Goal: Task Accomplishment & Management: Manage account settings

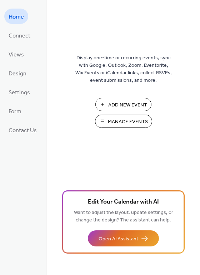
click at [129, 123] on span "Manage Events" at bounding box center [128, 122] width 40 height 8
click at [121, 125] on span "Manage Events" at bounding box center [128, 122] width 40 height 8
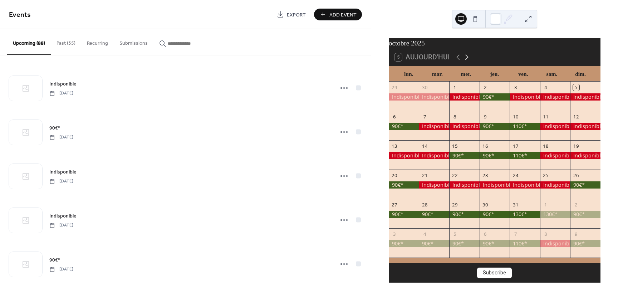
click at [465, 62] on icon at bounding box center [466, 57] width 9 height 9
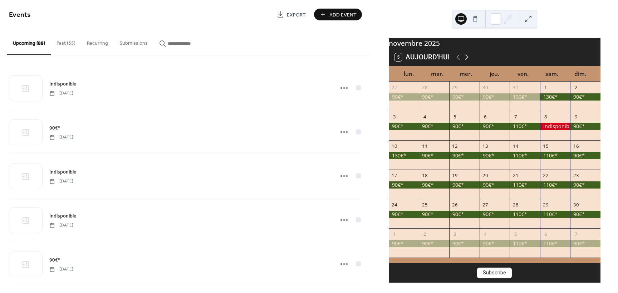
click at [465, 62] on icon at bounding box center [466, 57] width 9 height 9
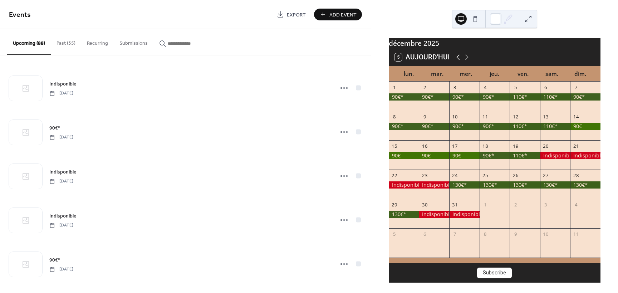
click at [457, 60] on icon at bounding box center [458, 56] width 3 height 5
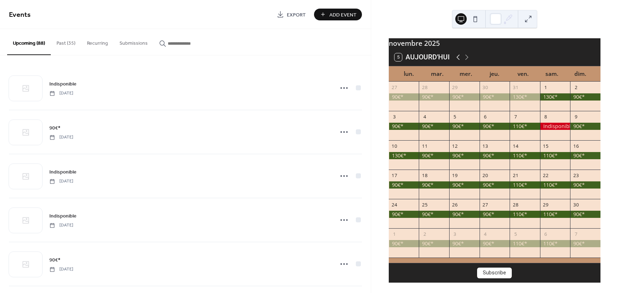
click at [457, 60] on icon at bounding box center [458, 56] width 3 height 5
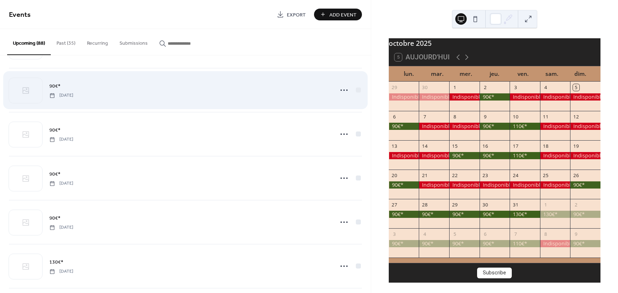
scroll to position [1001, 0]
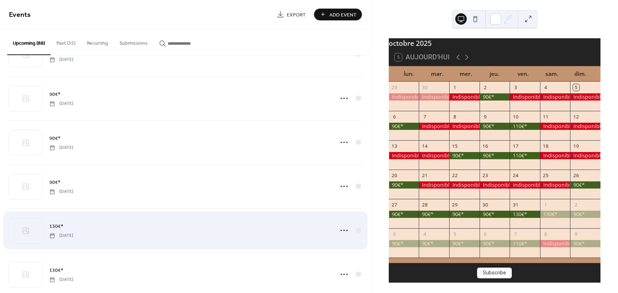
click at [54, 225] on span "130€*" at bounding box center [56, 227] width 14 height 8
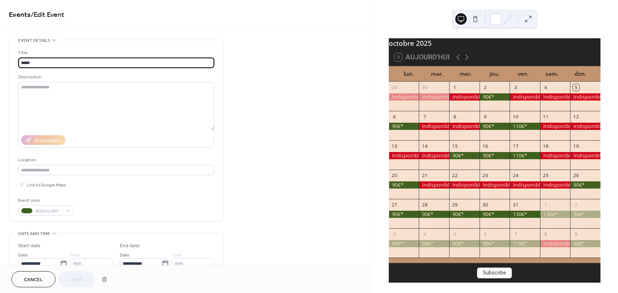
drag, startPoint x: 29, startPoint y: 62, endPoint x: 19, endPoint y: 64, distance: 9.5
click at [19, 64] on input "*****" at bounding box center [116, 63] width 196 height 10
type input "**********"
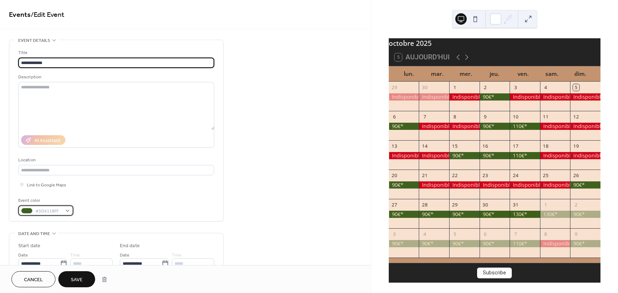
click at [68, 211] on div "#3D611BFF" at bounding box center [45, 210] width 55 height 10
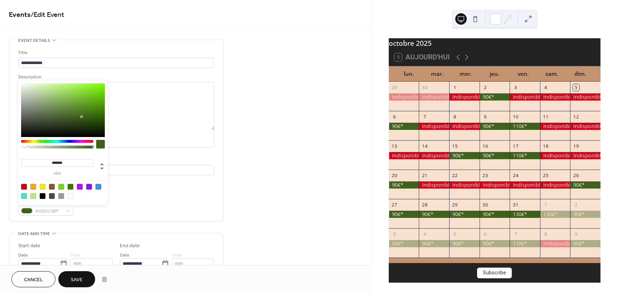
click at [23, 185] on div at bounding box center [24, 187] width 6 height 6
type input "*******"
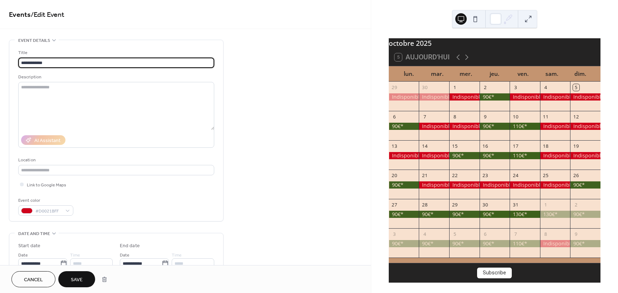
drag, startPoint x: 49, startPoint y: 63, endPoint x: 11, endPoint y: 58, distance: 38.2
click at [11, 58] on div "**********" at bounding box center [116, 130] width 214 height 181
click at [80, 281] on span "Save" at bounding box center [77, 280] width 12 height 8
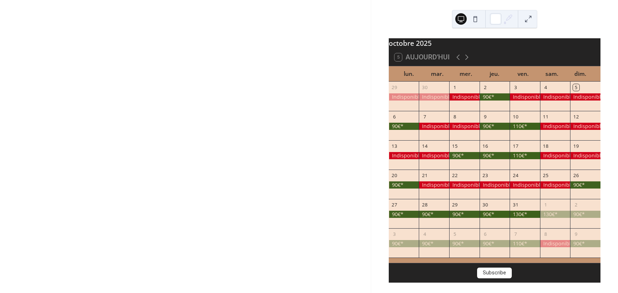
click at [72, 283] on div at bounding box center [185, 146] width 371 height 293
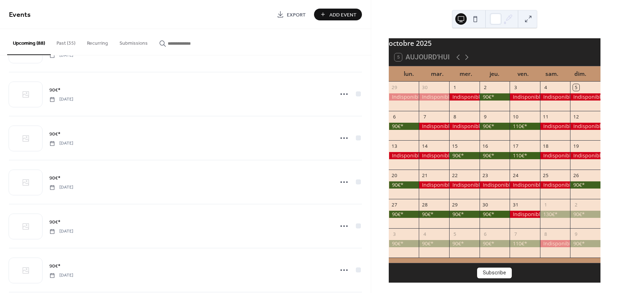
scroll to position [930, 0]
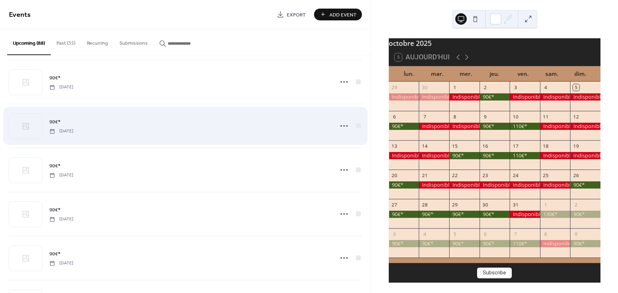
click at [48, 123] on div "90€* Monday, October 27, 2025" at bounding box center [185, 126] width 353 height 44
click at [55, 121] on span "90€*" at bounding box center [54, 122] width 11 height 8
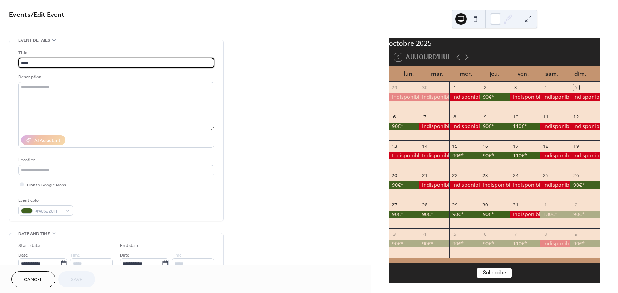
drag, startPoint x: 33, startPoint y: 64, endPoint x: 12, endPoint y: 64, distance: 20.8
click at [12, 64] on div "Title **** Description AI Assistant Location Link to Google Maps Event color #4…" at bounding box center [116, 130] width 214 height 181
type input "**********"
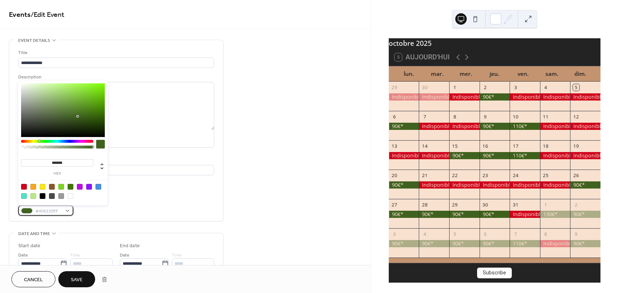
click at [68, 213] on div "#406220FF" at bounding box center [45, 210] width 55 height 10
click at [24, 187] on div at bounding box center [24, 187] width 6 height 6
type input "*******"
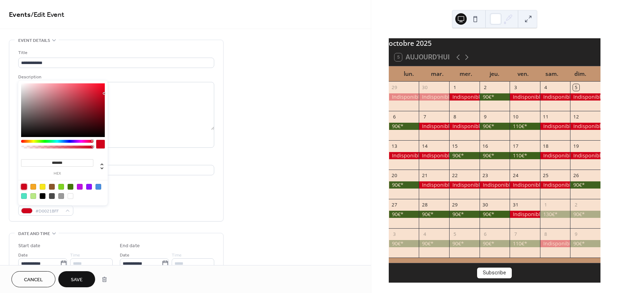
click at [75, 279] on span "Save" at bounding box center [77, 280] width 12 height 8
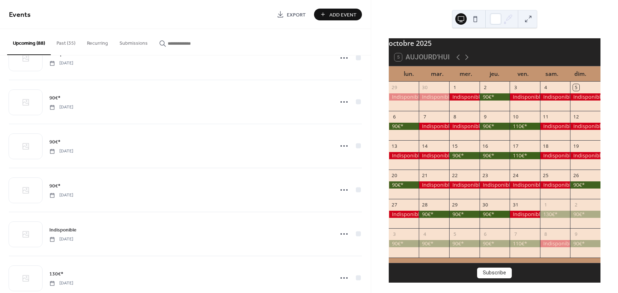
scroll to position [996, 0]
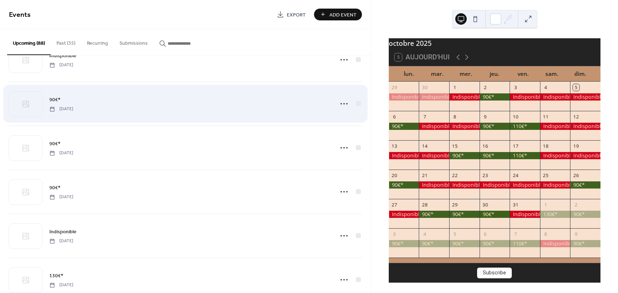
click at [52, 100] on span "90€*" at bounding box center [54, 100] width 11 height 8
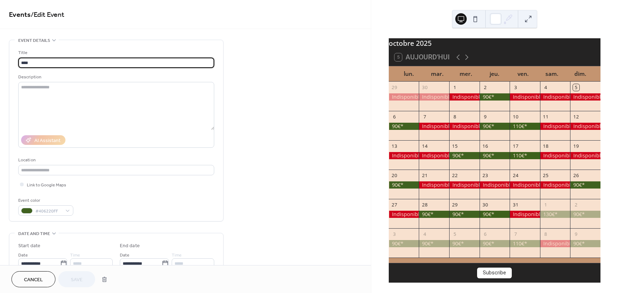
drag, startPoint x: 35, startPoint y: 65, endPoint x: 12, endPoint y: 63, distance: 23.7
click at [12, 63] on div "Title **** Description AI Assistant Location Link to Google Maps Event color #4…" at bounding box center [116, 130] width 214 height 181
type input "**********"
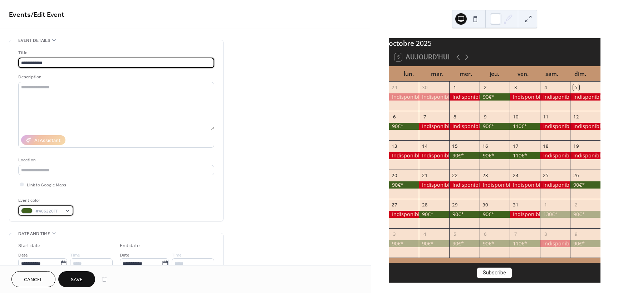
click at [67, 213] on div "#406220FF" at bounding box center [45, 210] width 55 height 10
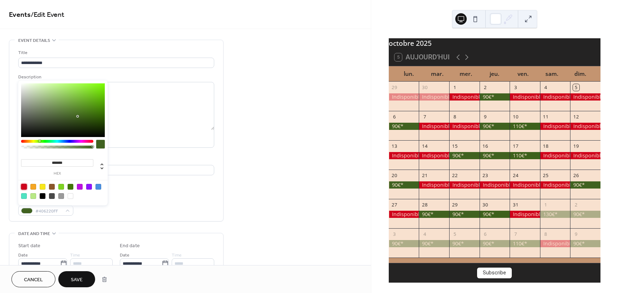
click at [23, 186] on div at bounding box center [24, 187] width 6 height 6
type input "*******"
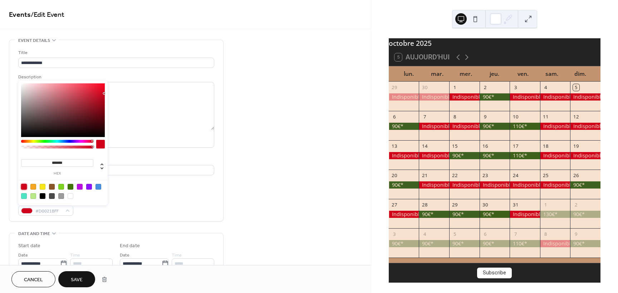
click at [79, 283] on span "Save" at bounding box center [77, 280] width 12 height 8
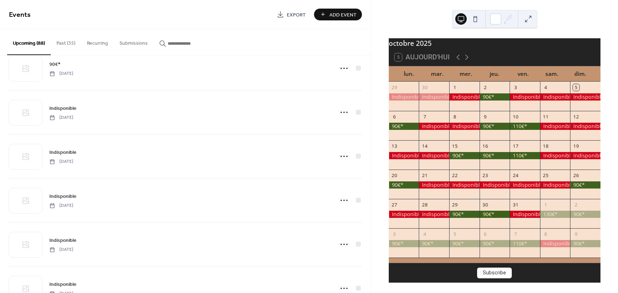
scroll to position [930, 0]
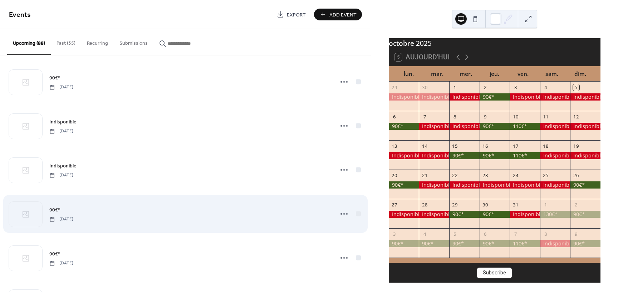
click at [54, 209] on span "90€*" at bounding box center [54, 210] width 11 height 8
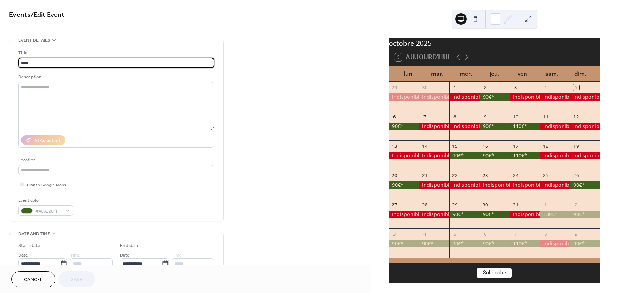
drag, startPoint x: 30, startPoint y: 62, endPoint x: 10, endPoint y: 61, distance: 20.0
click at [10, 61] on div "Title **** Description AI Assistant Location Link to Google Maps Event color #4…" at bounding box center [116, 130] width 214 height 181
type input "**********"
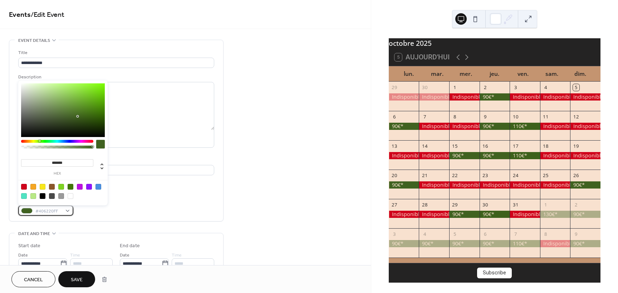
click at [69, 213] on div "#406220FF" at bounding box center [45, 210] width 55 height 10
click at [25, 185] on div at bounding box center [24, 187] width 6 height 6
type input "*******"
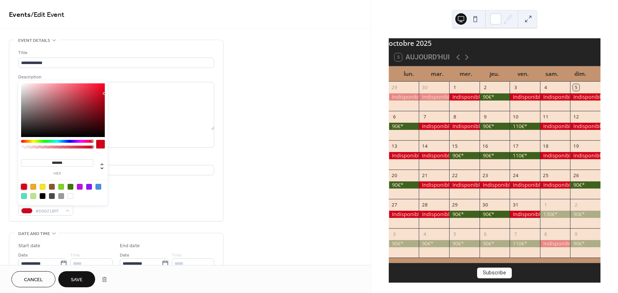
click at [75, 280] on span "Save" at bounding box center [77, 280] width 12 height 8
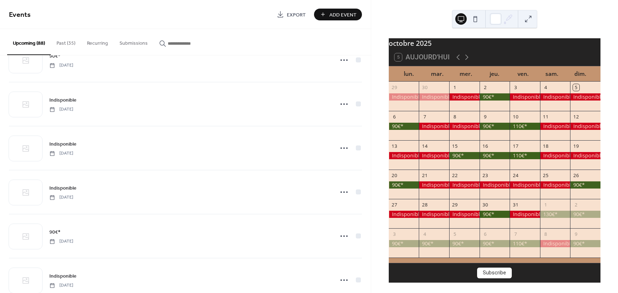
scroll to position [966, 0]
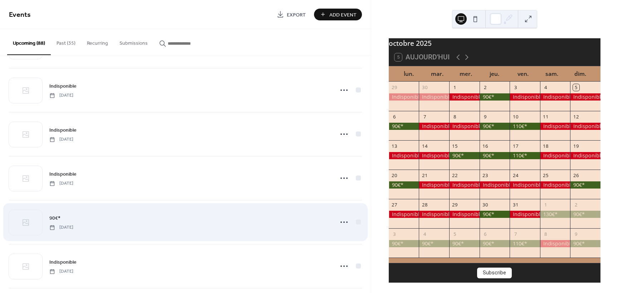
click at [55, 217] on span "90€*" at bounding box center [54, 219] width 11 height 8
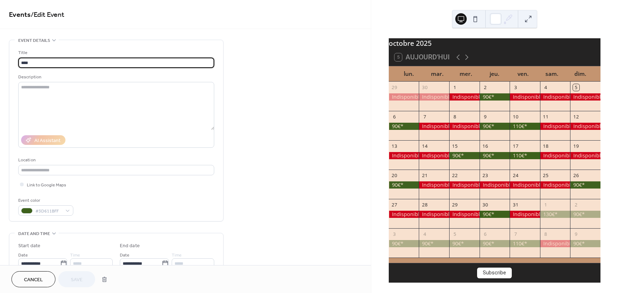
drag, startPoint x: 38, startPoint y: 62, endPoint x: 13, endPoint y: 61, distance: 24.3
click at [13, 61] on div "Title **** Description AI Assistant Location Link to Google Maps Event color #3…" at bounding box center [116, 130] width 214 height 181
type input "**********"
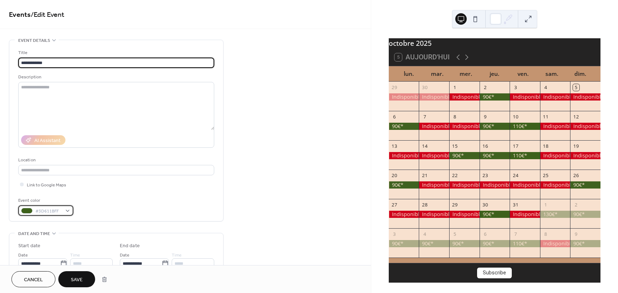
click at [67, 212] on div "#3D611BFF" at bounding box center [45, 210] width 55 height 10
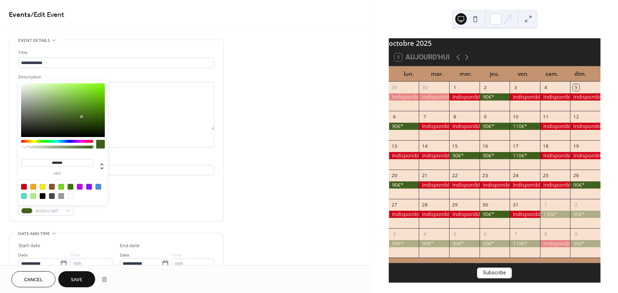
click at [22, 186] on div at bounding box center [24, 187] width 6 height 6
type input "*******"
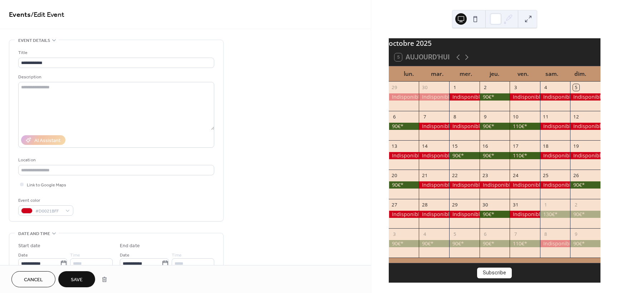
click at [78, 279] on span "Save" at bounding box center [77, 280] width 12 height 8
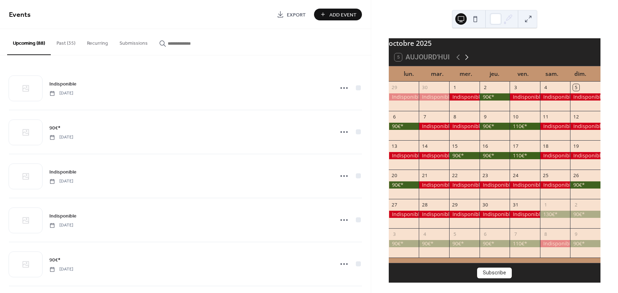
click at [467, 62] on icon at bounding box center [466, 57] width 9 height 9
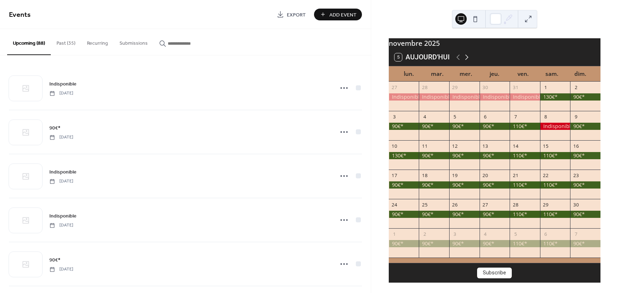
click at [465, 60] on icon at bounding box center [466, 56] width 3 height 5
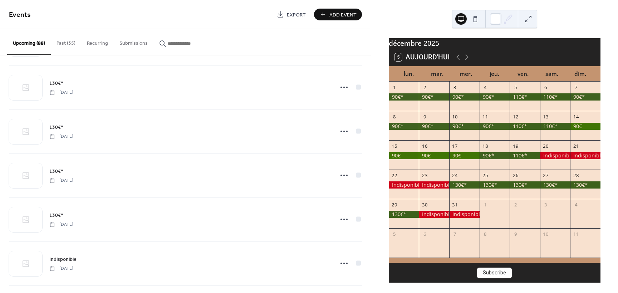
scroll to position [2264, 0]
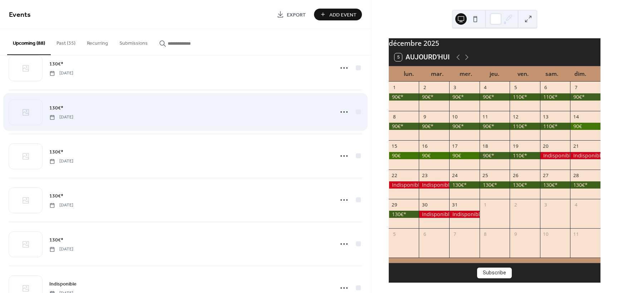
click at [56, 108] on span "130€*" at bounding box center [56, 108] width 14 height 8
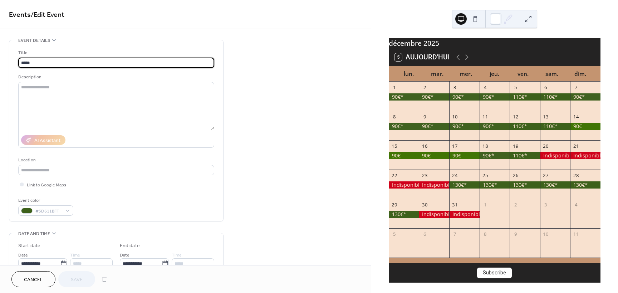
drag, startPoint x: 45, startPoint y: 64, endPoint x: 10, endPoint y: 61, distance: 35.2
click at [10, 61] on div "Title ***** Description AI Assistant Location Link to Google Maps Event color #…" at bounding box center [116, 130] width 214 height 181
type input "**********"
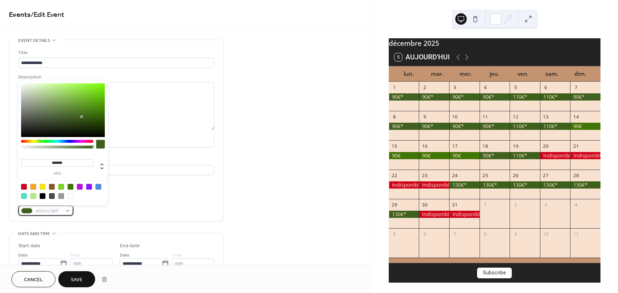
click at [70, 210] on div "#3D611BFF" at bounding box center [45, 210] width 55 height 10
click at [27, 185] on div at bounding box center [63, 191] width 91 height 23
click at [24, 183] on div at bounding box center [63, 191] width 91 height 23
click at [24, 186] on div at bounding box center [24, 187] width 6 height 6
type input "*******"
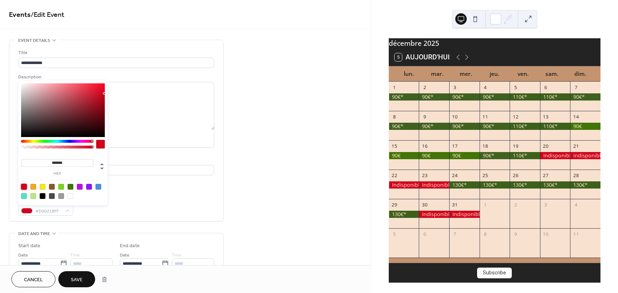
click at [76, 277] on span "Save" at bounding box center [77, 280] width 12 height 8
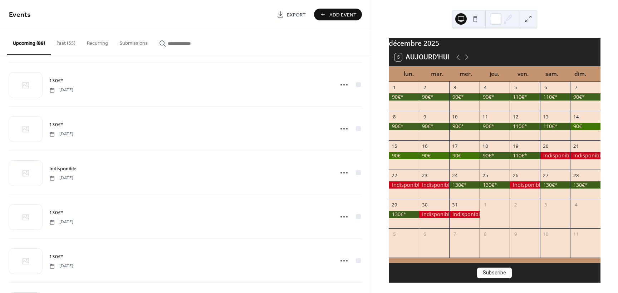
scroll to position [3553, 0]
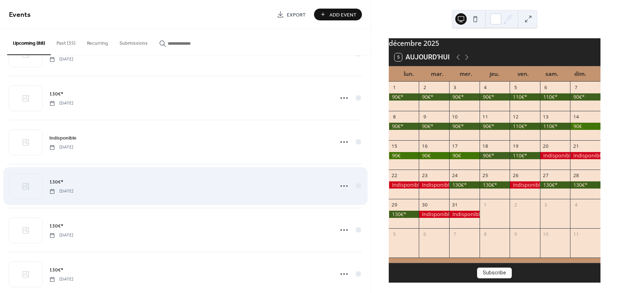
click at [55, 182] on span "130€*" at bounding box center [56, 182] width 14 height 8
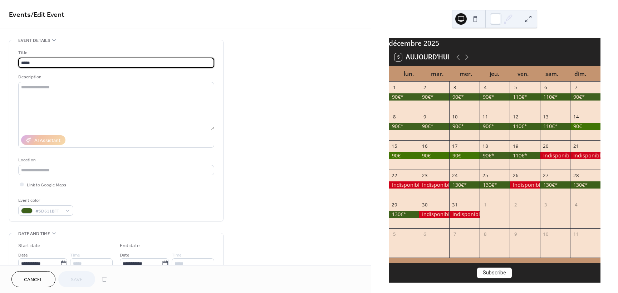
drag, startPoint x: 49, startPoint y: 63, endPoint x: 14, endPoint y: 65, distance: 34.4
click at [14, 65] on div "Title ***** Description AI Assistant Location Link to Google Maps Event color #…" at bounding box center [116, 130] width 214 height 181
type input "**********"
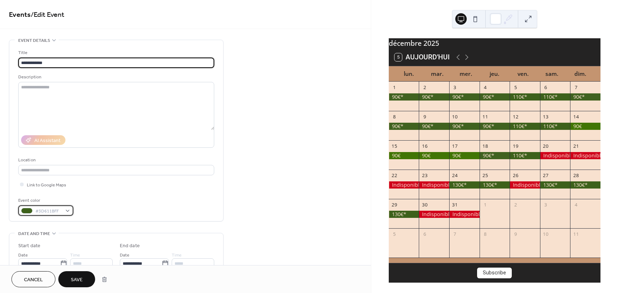
click at [67, 213] on div "#3D611BFF" at bounding box center [45, 210] width 55 height 10
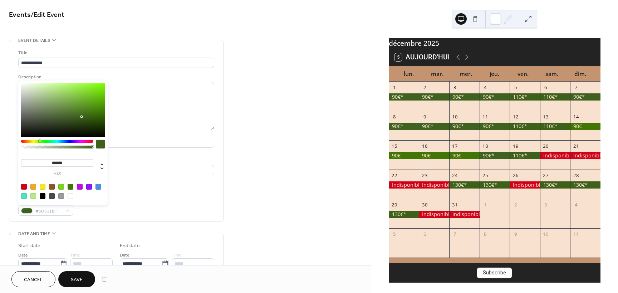
click at [23, 186] on div at bounding box center [24, 187] width 6 height 6
type input "*******"
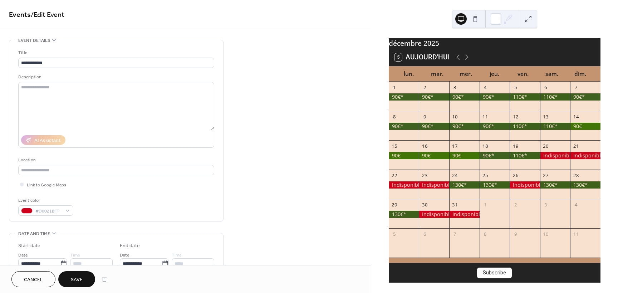
click at [75, 279] on span "Save" at bounding box center [77, 280] width 12 height 8
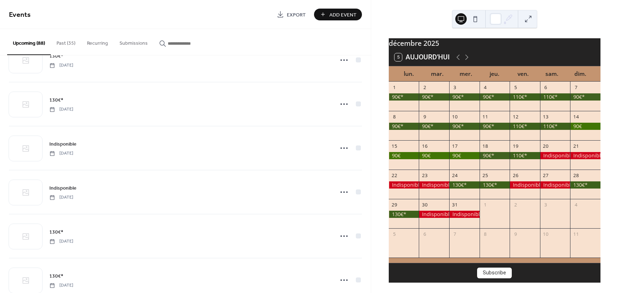
scroll to position [3553, 0]
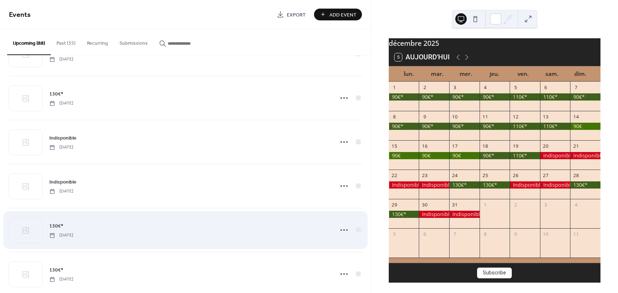
click at [55, 224] on span "130€*" at bounding box center [56, 226] width 14 height 8
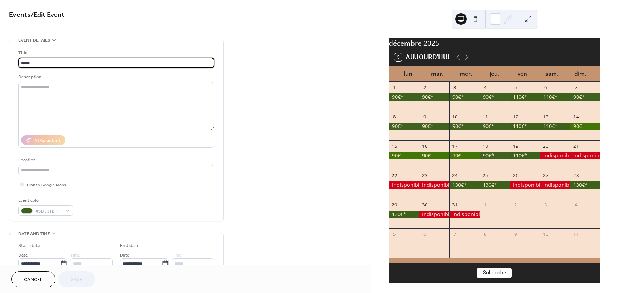
drag, startPoint x: 39, startPoint y: 58, endPoint x: 9, endPoint y: 59, distance: 30.4
click at [9, 59] on div "**********" at bounding box center [185, 259] width 371 height 438
type input "**********"
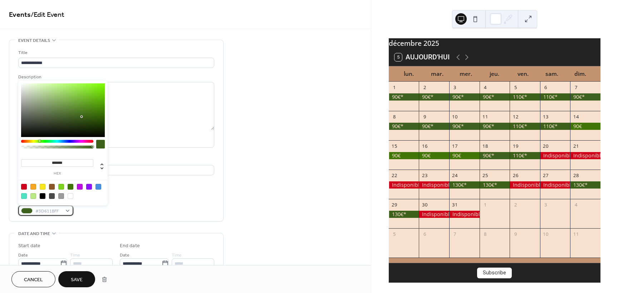
click at [67, 211] on div "#3D611BFF" at bounding box center [45, 210] width 55 height 10
click at [25, 185] on div at bounding box center [24, 187] width 6 height 6
type input "*******"
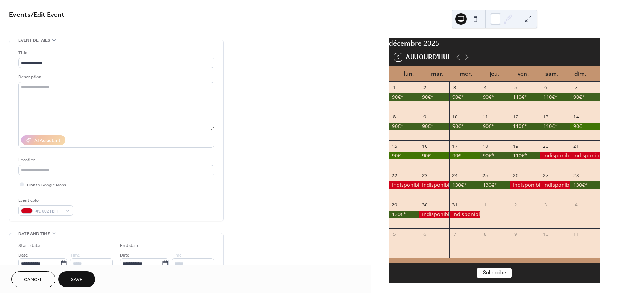
click at [81, 277] on span "Save" at bounding box center [77, 280] width 12 height 8
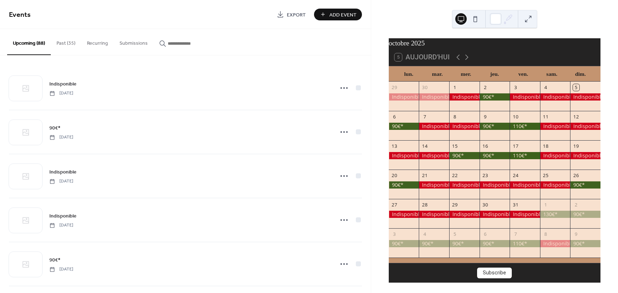
click at [67, 43] on button "Past (35)" at bounding box center [66, 41] width 30 height 25
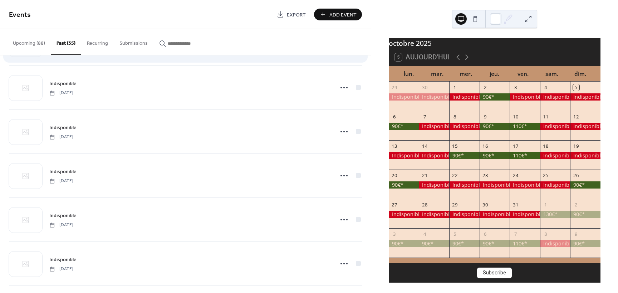
scroll to position [1323, 0]
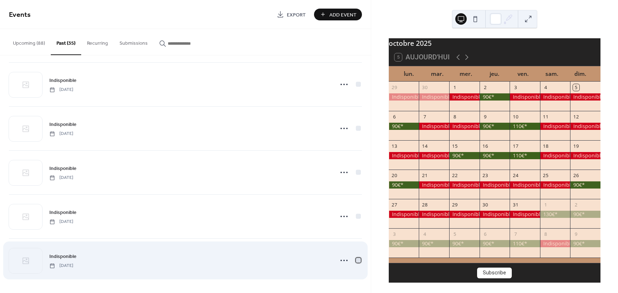
click at [356, 260] on div at bounding box center [358, 260] width 5 height 5
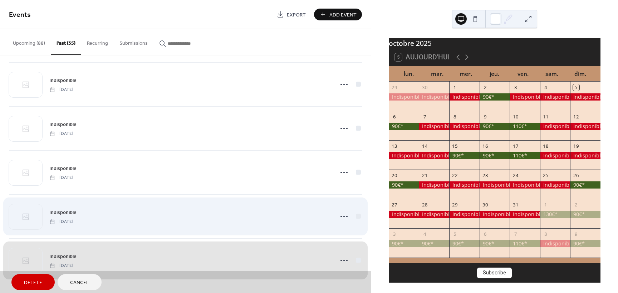
click at [356, 215] on div "Indisponible Tuesday, September 2, 2025" at bounding box center [185, 216] width 353 height 44
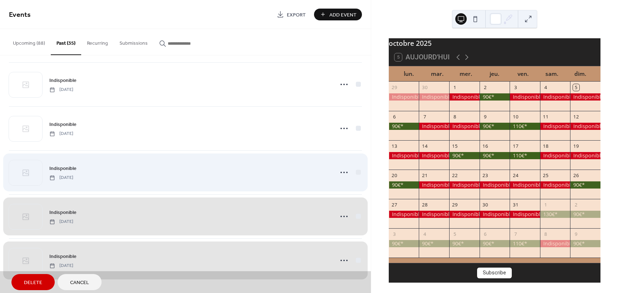
click at [357, 171] on div "Indisponible Wednesday, September 3, 2025" at bounding box center [185, 172] width 353 height 44
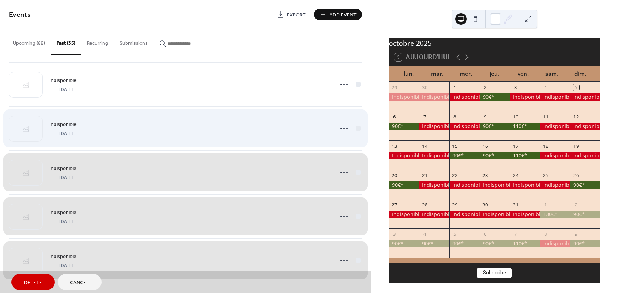
click at [356, 130] on div "Indisponible Thursday, September 4, 2025" at bounding box center [185, 128] width 353 height 44
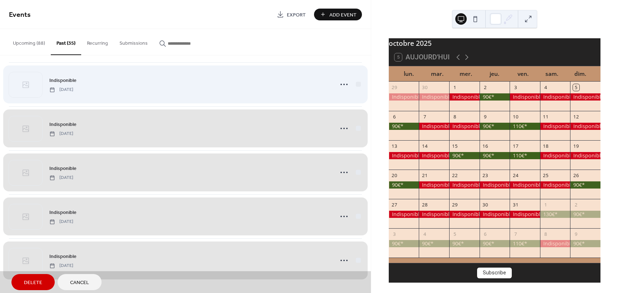
click at [357, 83] on div "Indisponible Friday, September 5, 2025" at bounding box center [185, 84] width 353 height 44
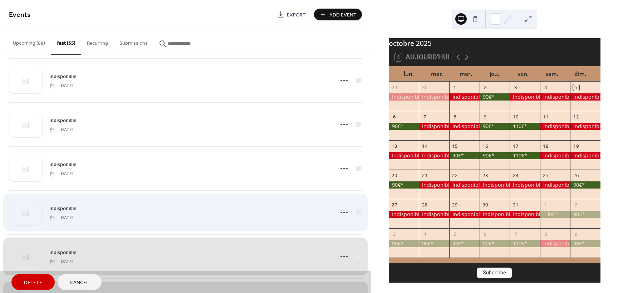
scroll to position [1145, 0]
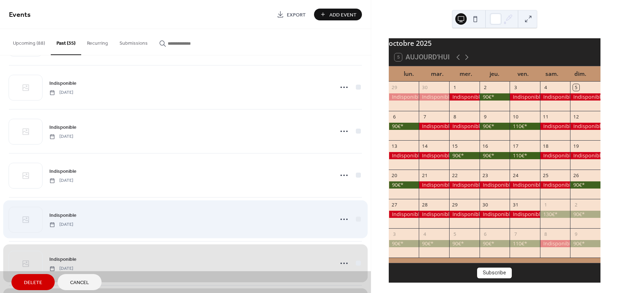
click at [355, 215] on div "Indisponible Saturday, September 6, 2025" at bounding box center [185, 219] width 353 height 44
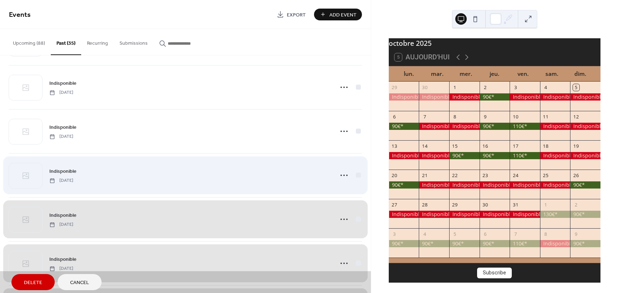
drag, startPoint x: 357, startPoint y: 176, endPoint x: 358, endPoint y: 161, distance: 14.3
click at [357, 175] on div "Indisponible [DATE]" at bounding box center [185, 175] width 353 height 44
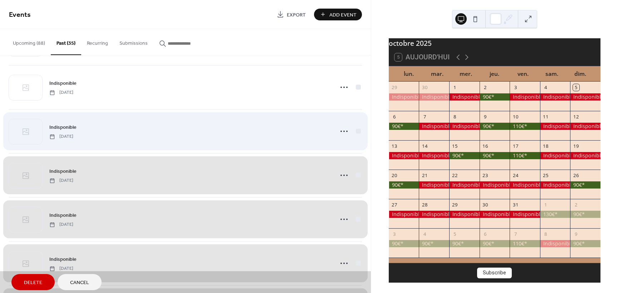
drag, startPoint x: 357, startPoint y: 132, endPoint x: 355, endPoint y: 121, distance: 11.3
click at [358, 131] on div "Indisponible [DATE]" at bounding box center [185, 131] width 353 height 44
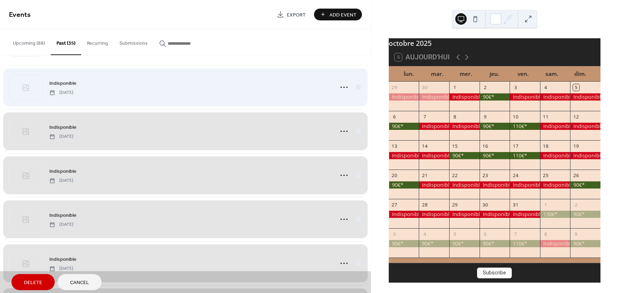
click at [356, 85] on div "Indisponible [DATE]" at bounding box center [185, 87] width 353 height 44
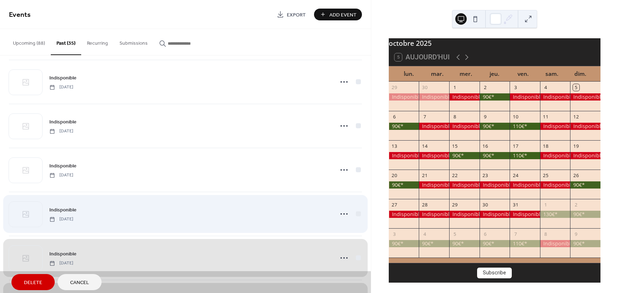
scroll to position [966, 0]
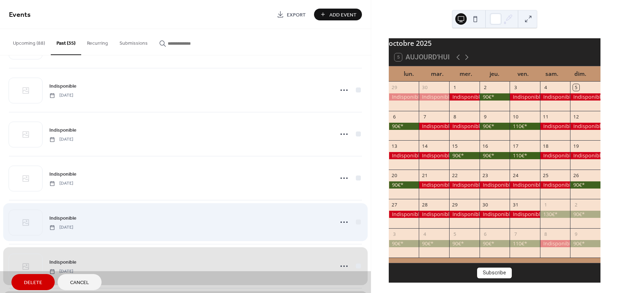
click at [357, 221] on div "Indisponible [DATE]" at bounding box center [185, 222] width 353 height 44
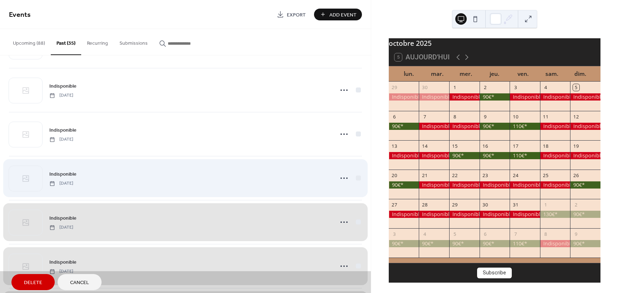
click at [358, 176] on div "Indisponible [DATE]" at bounding box center [185, 178] width 353 height 44
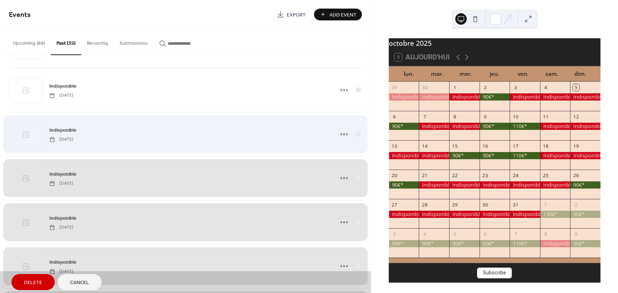
click at [356, 133] on div "Indisponible [DATE]" at bounding box center [185, 134] width 353 height 44
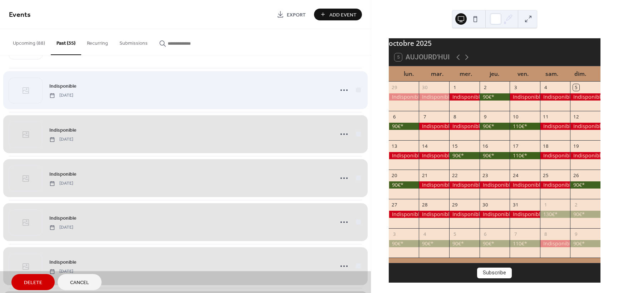
click at [355, 90] on div "Indisponible [DATE]" at bounding box center [185, 90] width 353 height 44
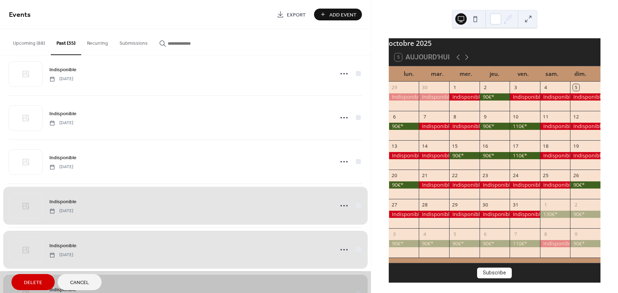
scroll to position [787, 0]
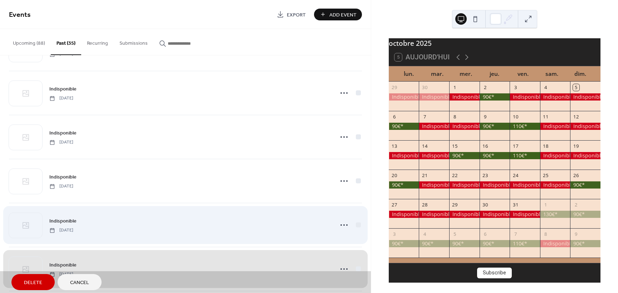
click at [356, 225] on div "Indisponible [DATE]" at bounding box center [185, 225] width 353 height 44
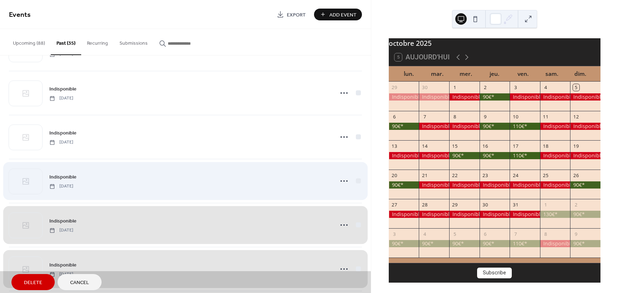
drag, startPoint x: 355, startPoint y: 183, endPoint x: 357, endPoint y: 179, distance: 4.9
click at [357, 179] on div "Indisponible [DATE]" at bounding box center [185, 181] width 353 height 44
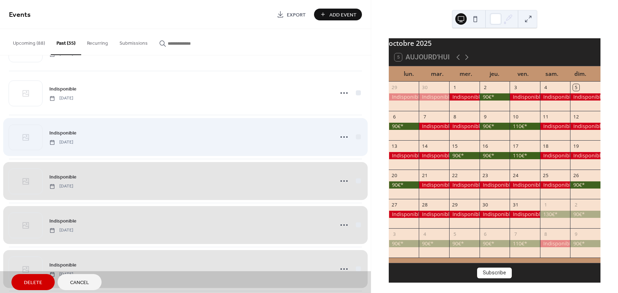
click at [356, 137] on div "Indisponible [DATE]" at bounding box center [185, 137] width 353 height 44
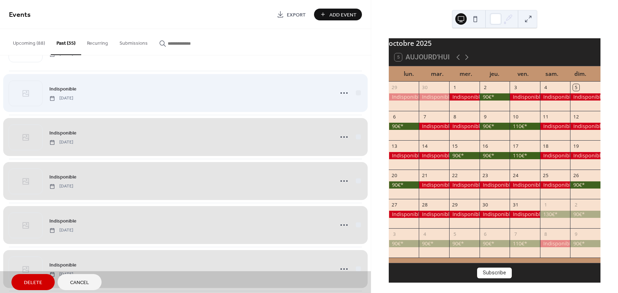
click at [354, 93] on div "Indisponible [DATE]" at bounding box center [185, 93] width 353 height 44
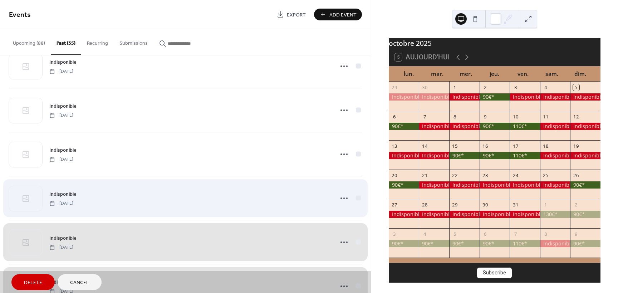
scroll to position [608, 0]
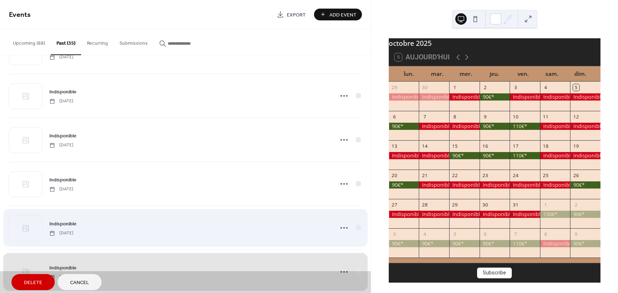
click at [355, 226] on div "Indisponible [DATE]" at bounding box center [185, 228] width 353 height 44
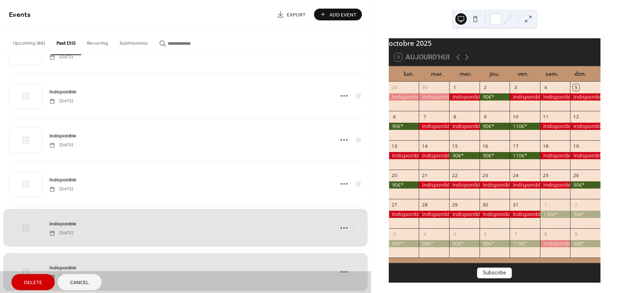
click at [356, 183] on div "Indisponible [DATE]" at bounding box center [185, 184] width 353 height 44
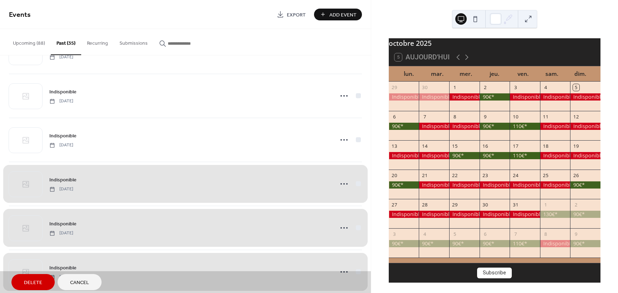
click at [357, 141] on div "Indisponible [DATE]" at bounding box center [185, 140] width 353 height 44
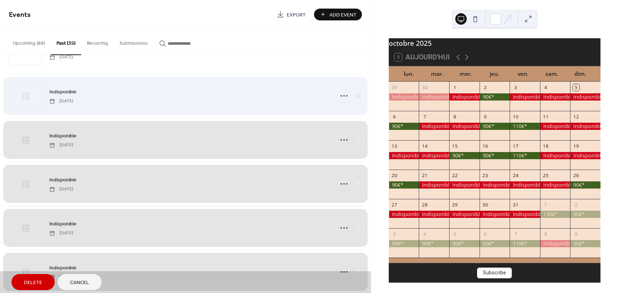
click at [356, 97] on div "Indisponible [DATE]" at bounding box center [185, 96] width 353 height 44
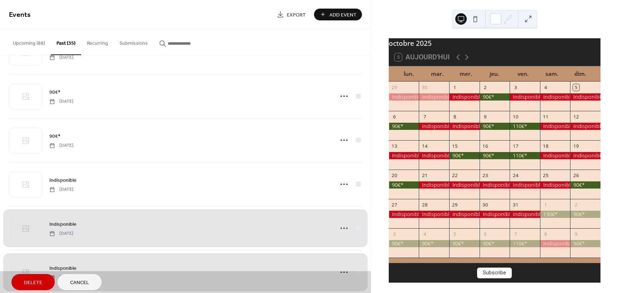
scroll to position [465, 0]
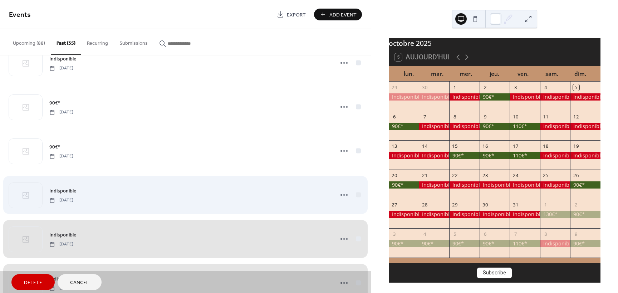
click at [354, 194] on div "Indisponible [DATE]" at bounding box center [185, 195] width 353 height 44
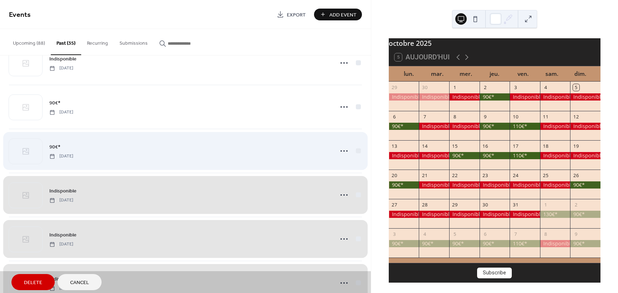
click at [357, 151] on div "90€* Tuesday, September 23, 2025" at bounding box center [185, 151] width 353 height 44
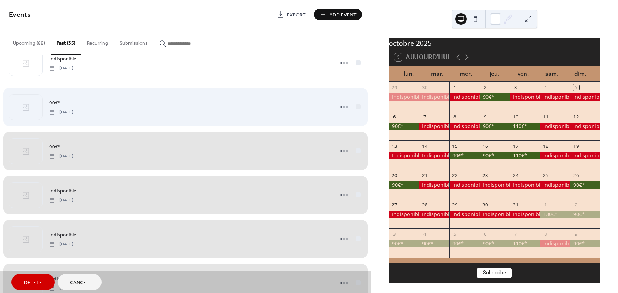
click at [357, 108] on div "90€* Wednesday, September 24, 2025" at bounding box center [185, 107] width 353 height 44
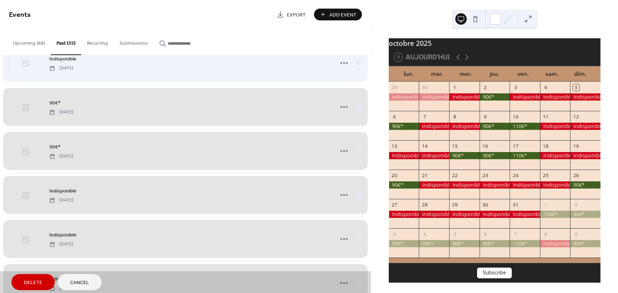
click at [358, 61] on div "Indisponible [DATE]" at bounding box center [185, 63] width 353 height 44
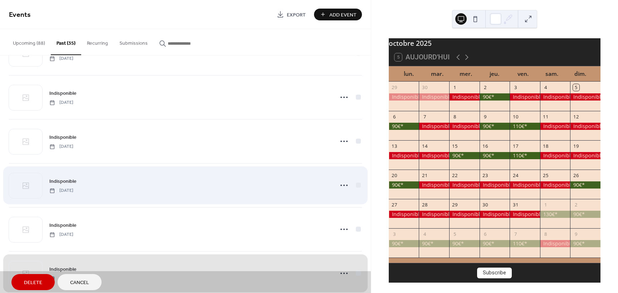
scroll to position [250, 0]
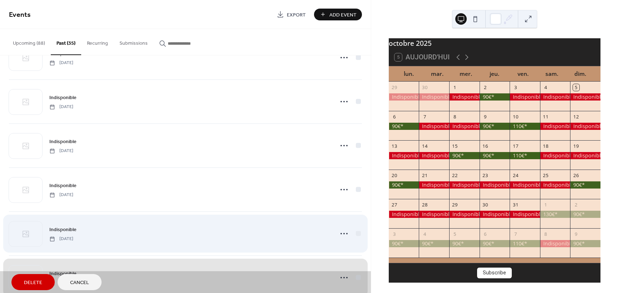
click at [356, 235] on div "Indisponible Friday, September 26, 2025" at bounding box center [185, 233] width 353 height 44
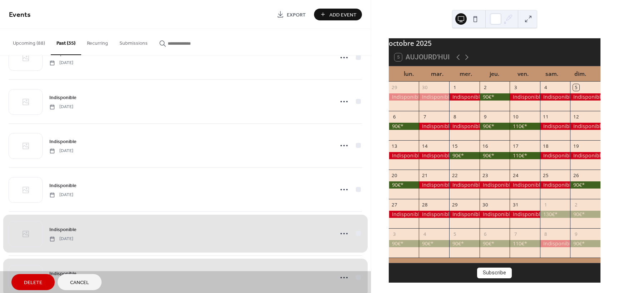
drag, startPoint x: 356, startPoint y: 190, endPoint x: 362, endPoint y: 173, distance: 18.1
click at [357, 190] on div "Indisponible Saturday, September 27, 2025" at bounding box center [185, 189] width 353 height 44
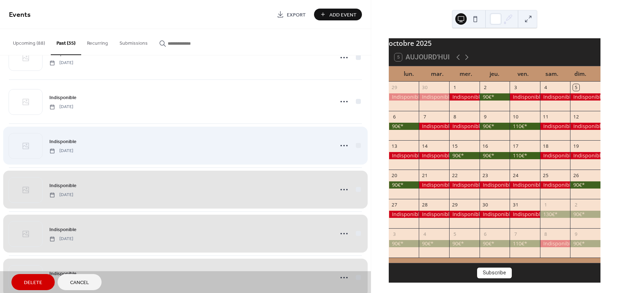
click at [355, 146] on div "Indisponible Sunday, September 28, 2025" at bounding box center [185, 145] width 353 height 44
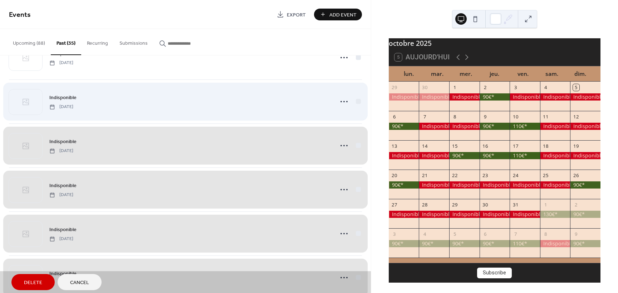
click at [353, 102] on div "Indisponible Monday, September 29, 2025" at bounding box center [185, 101] width 353 height 44
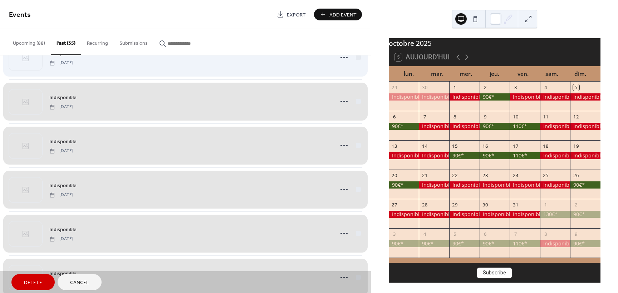
click at [356, 58] on div "Indisponible Tuesday, September 30, 2025" at bounding box center [185, 57] width 353 height 44
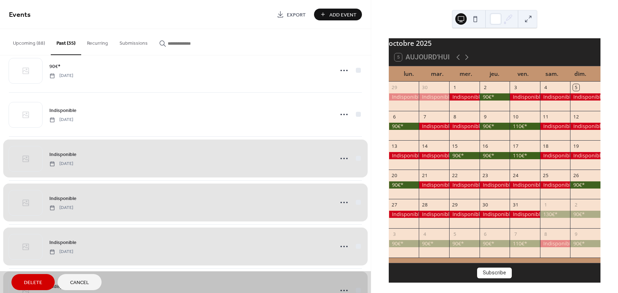
scroll to position [143, 0]
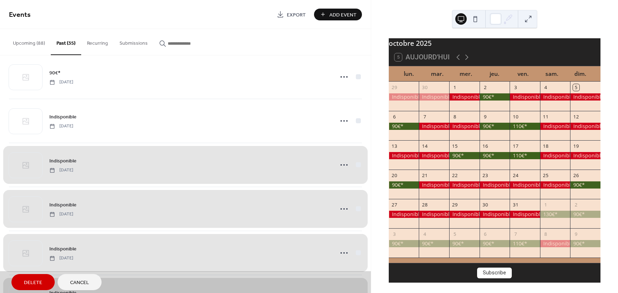
click at [38, 285] on span "Delete" at bounding box center [33, 283] width 18 height 8
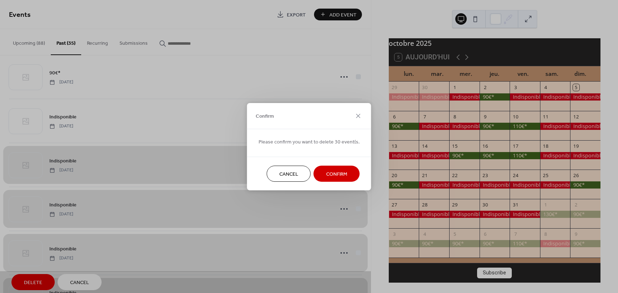
click at [339, 177] on span "Confirm" at bounding box center [336, 174] width 21 height 8
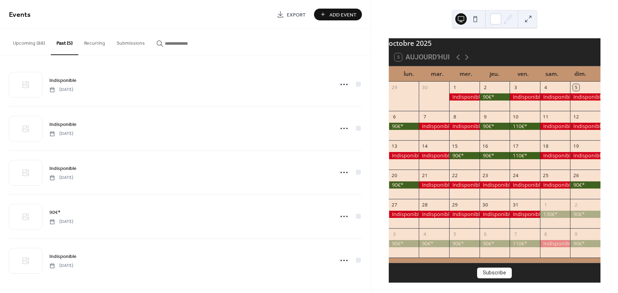
scroll to position [4, 0]
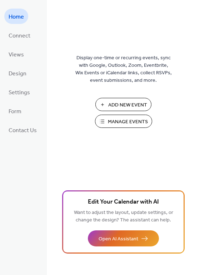
click at [117, 124] on span "Manage Events" at bounding box center [128, 122] width 40 height 8
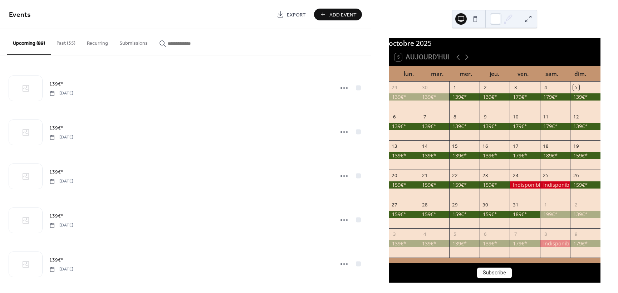
click at [67, 43] on button "Past (35)" at bounding box center [66, 41] width 30 height 25
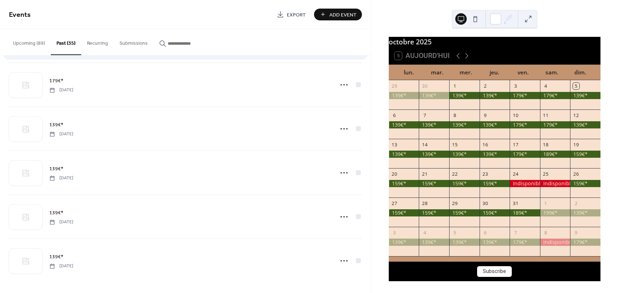
scroll to position [1323, 0]
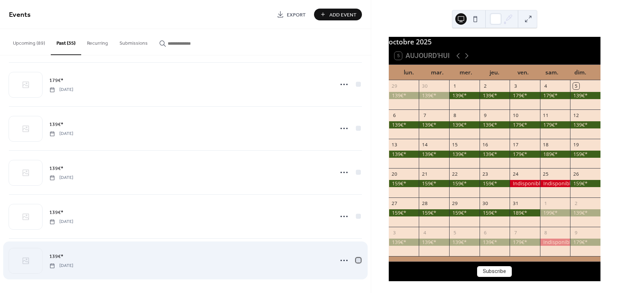
click at [356, 260] on div at bounding box center [358, 260] width 5 height 5
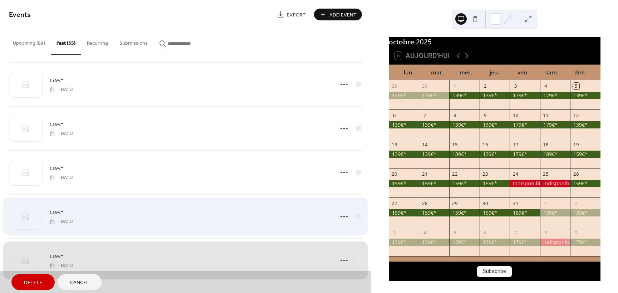
click at [356, 215] on div "139€* [DATE]" at bounding box center [185, 216] width 353 height 44
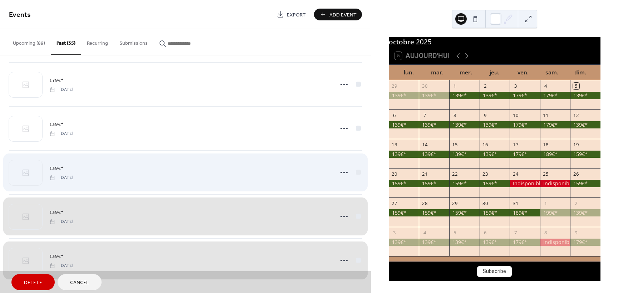
click at [354, 170] on div "139€* [DATE]" at bounding box center [185, 172] width 353 height 44
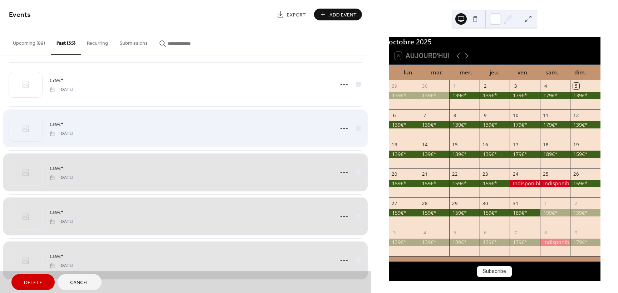
click at [357, 126] on div "139€* [DATE]" at bounding box center [185, 128] width 353 height 44
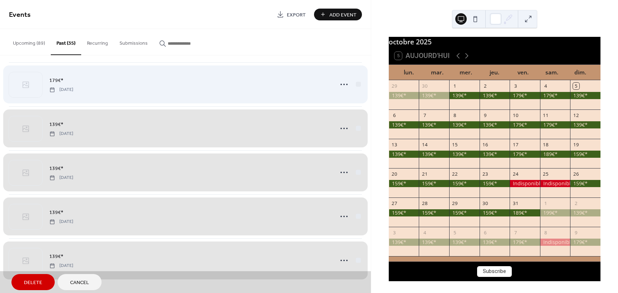
click at [357, 85] on div "179€* [DATE]" at bounding box center [185, 84] width 353 height 44
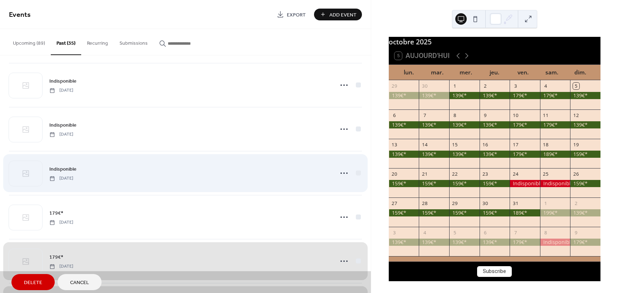
scroll to position [1145, 0]
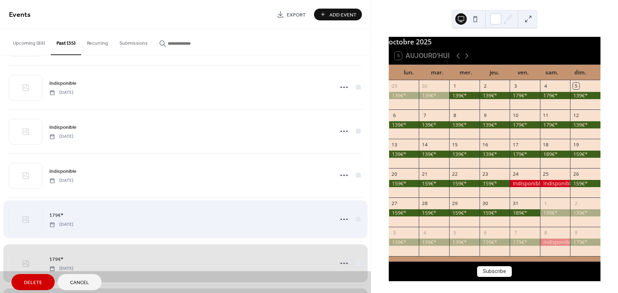
click at [356, 219] on div "179€* [DATE]" at bounding box center [185, 219] width 353 height 44
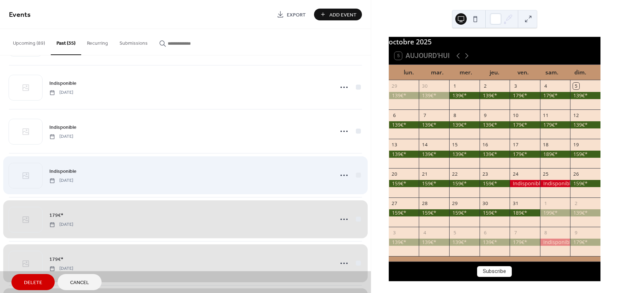
click at [357, 176] on div "Indisponible [DATE]" at bounding box center [185, 175] width 353 height 44
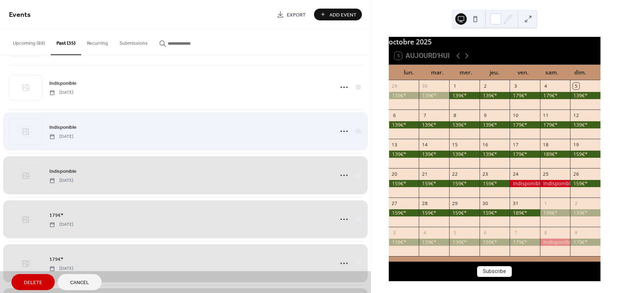
click at [357, 129] on div "Indisponible [DATE]" at bounding box center [185, 131] width 353 height 44
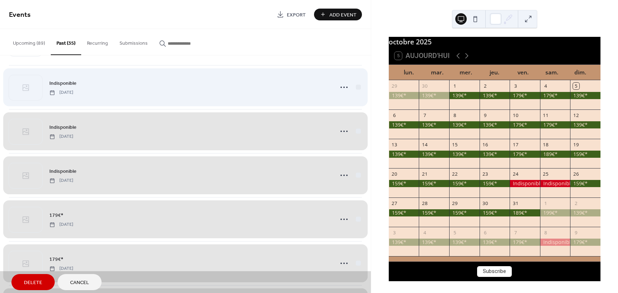
click at [357, 90] on div "Indisponible [DATE]" at bounding box center [185, 87] width 353 height 44
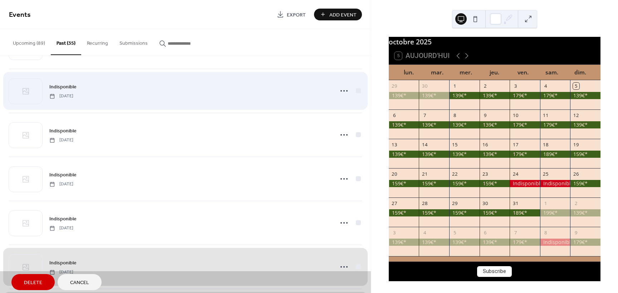
scroll to position [966, 0]
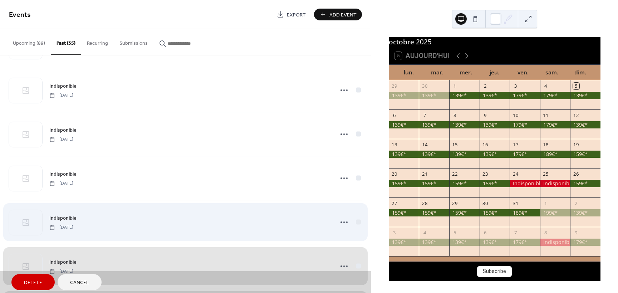
click at [357, 222] on div "Indisponible [DATE]" at bounding box center [185, 222] width 353 height 44
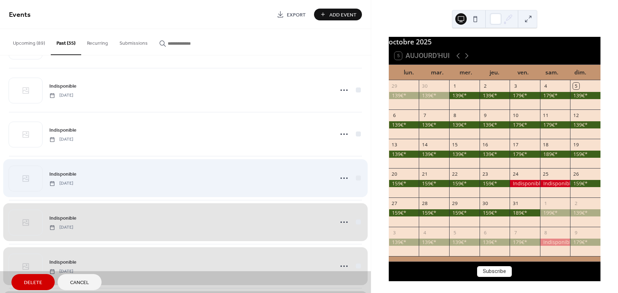
drag, startPoint x: 356, startPoint y: 176, endPoint x: 359, endPoint y: 166, distance: 11.1
click at [356, 176] on div "Indisponible [DATE]" at bounding box center [185, 178] width 353 height 44
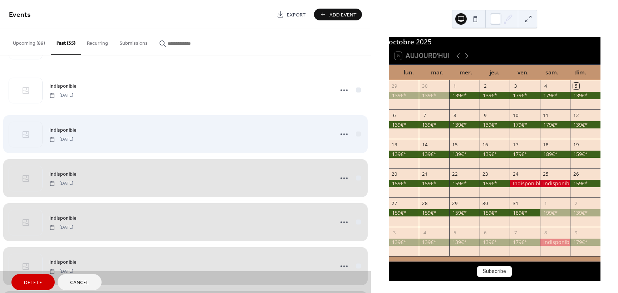
drag, startPoint x: 354, startPoint y: 132, endPoint x: 356, endPoint y: 122, distance: 9.8
click at [355, 132] on div "Indisponible [DATE]" at bounding box center [185, 134] width 353 height 44
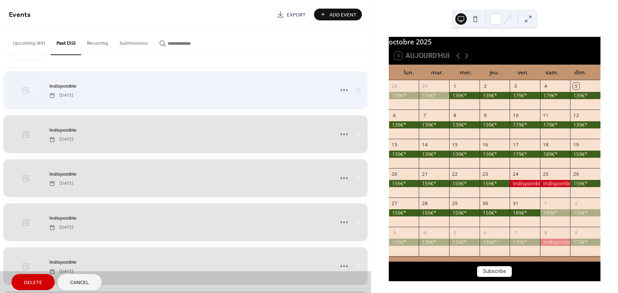
click at [358, 91] on div "Indisponible [DATE]" at bounding box center [185, 90] width 353 height 44
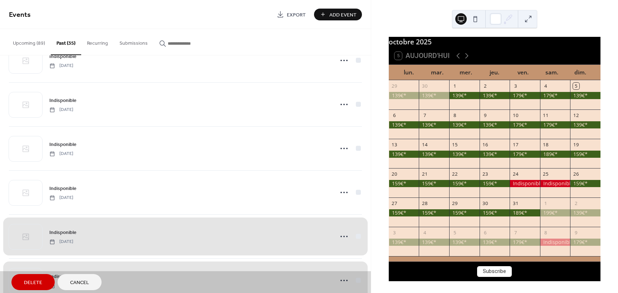
scroll to position [787, 0]
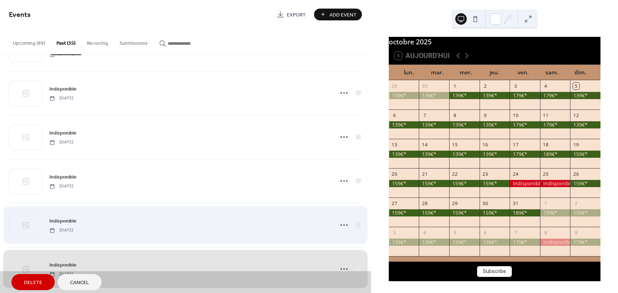
click at [358, 224] on div "Indisponible [DATE]" at bounding box center [185, 225] width 353 height 44
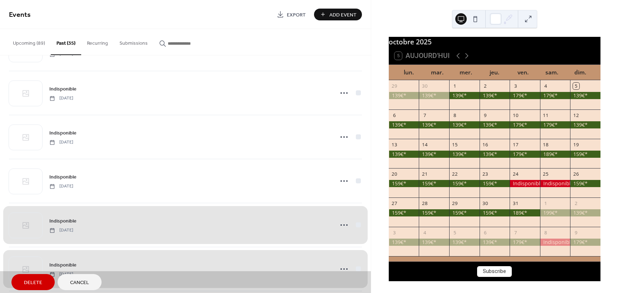
drag, startPoint x: 355, startPoint y: 182, endPoint x: 361, endPoint y: 167, distance: 15.4
click at [356, 181] on div "Indisponible [DATE]" at bounding box center [185, 181] width 353 height 44
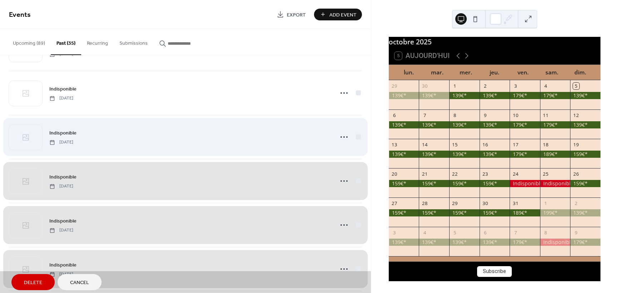
click at [357, 136] on div "Indisponible [DATE]" at bounding box center [185, 137] width 353 height 44
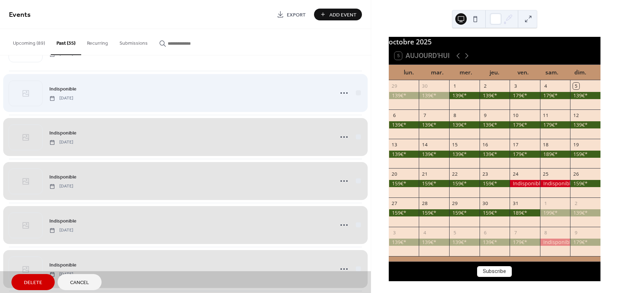
click at [356, 94] on div "Indisponible [DATE]" at bounding box center [185, 93] width 353 height 44
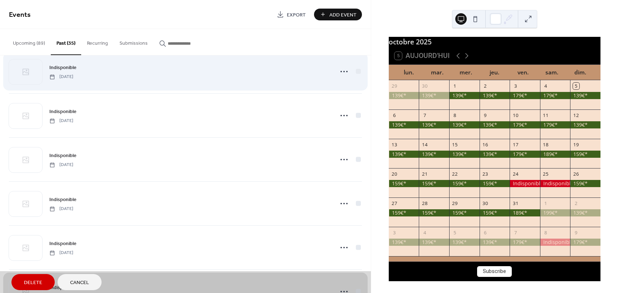
scroll to position [572, 0]
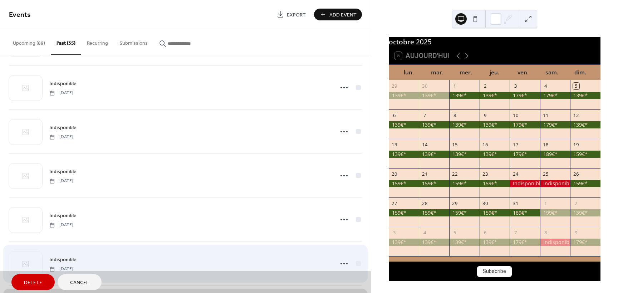
click at [355, 262] on div "Indisponible [DATE]" at bounding box center [185, 263] width 353 height 44
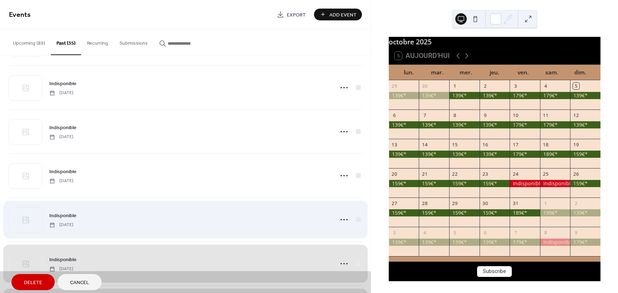
click at [356, 219] on div "Indisponible [DATE]" at bounding box center [185, 219] width 353 height 44
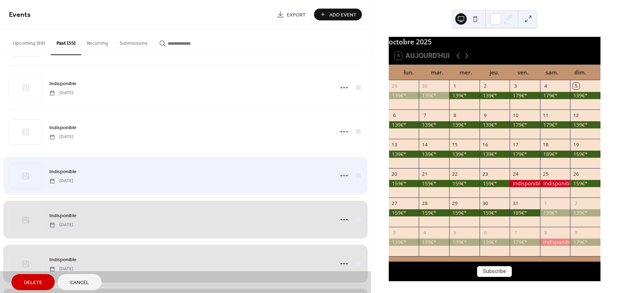
drag, startPoint x: 355, startPoint y: 175, endPoint x: 359, endPoint y: 161, distance: 14.1
click at [355, 175] on div "Indisponible [DATE]" at bounding box center [185, 175] width 353 height 44
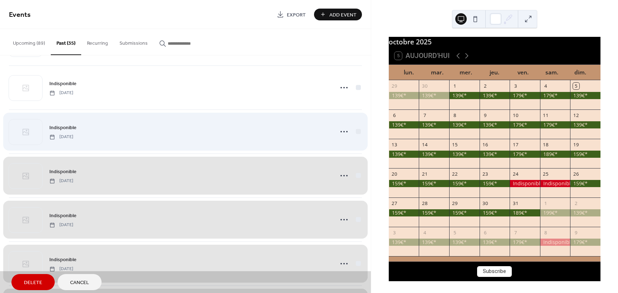
click at [356, 131] on div "Indisponible [DATE]" at bounding box center [185, 131] width 353 height 44
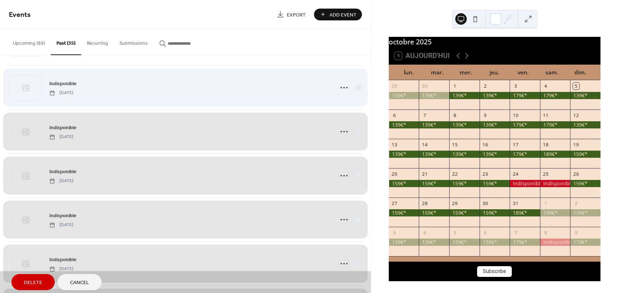
click at [358, 87] on div "Indisponible [DATE]" at bounding box center [185, 87] width 353 height 44
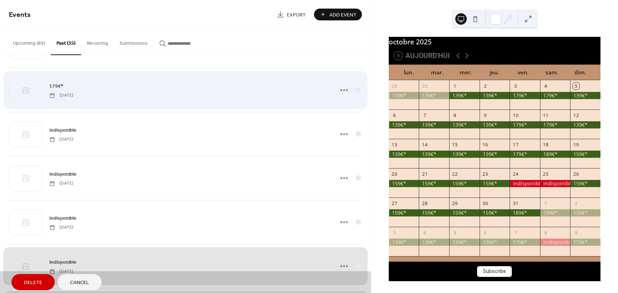
scroll to position [393, 0]
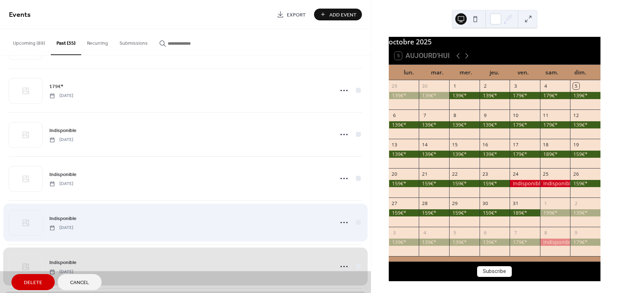
click at [356, 222] on div "Indisponible [DATE]" at bounding box center [185, 222] width 353 height 44
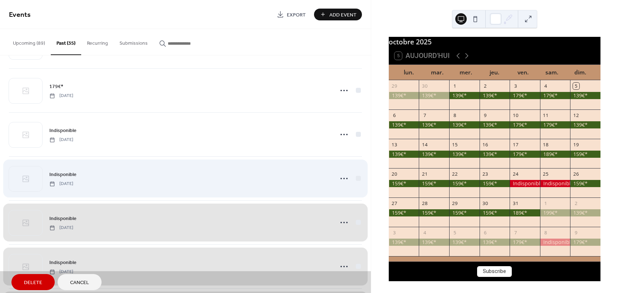
click at [358, 177] on div "Indisponible [DATE]" at bounding box center [185, 178] width 353 height 44
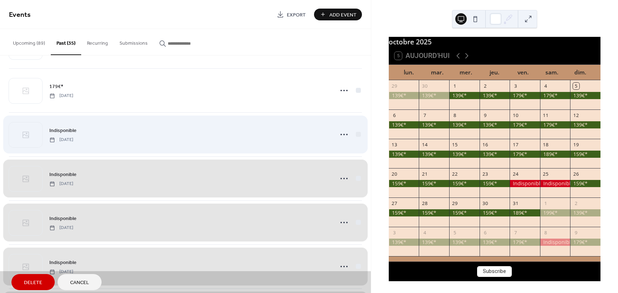
click at [358, 132] on div "Indisponible [DATE]" at bounding box center [185, 134] width 353 height 44
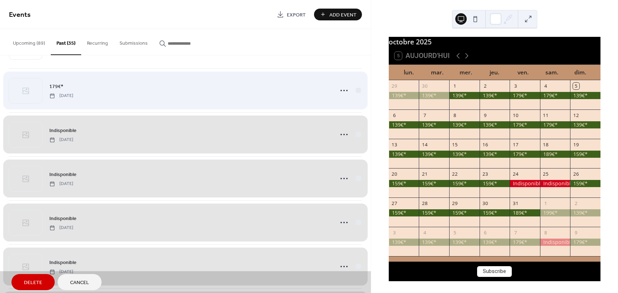
click at [356, 89] on div "179€* [DATE]" at bounding box center [185, 90] width 353 height 44
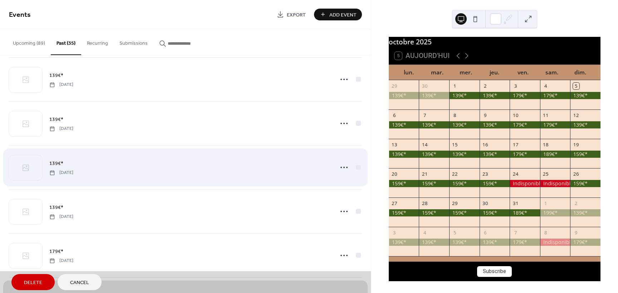
scroll to position [179, 0]
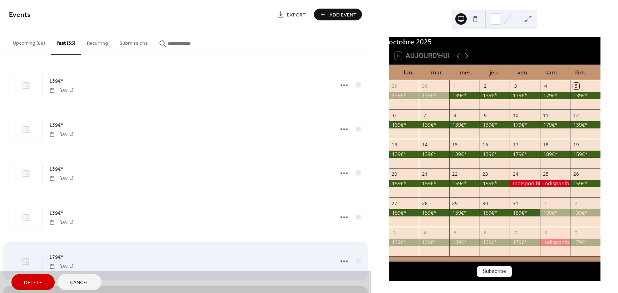
click at [356, 260] on div "179€* [DATE]" at bounding box center [185, 261] width 353 height 44
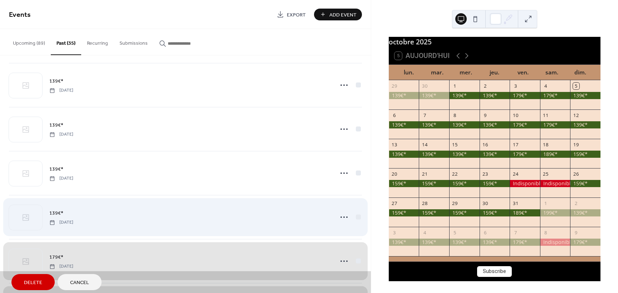
click at [357, 216] on div "139€* [DATE]" at bounding box center [185, 217] width 353 height 44
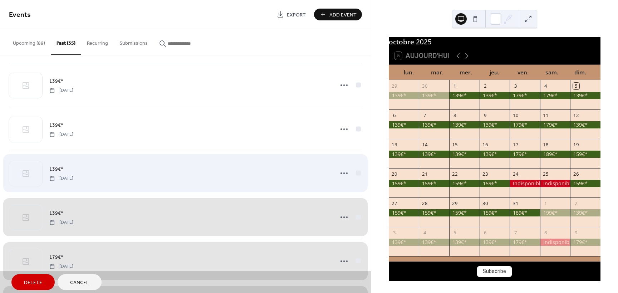
click at [357, 171] on div "139€* [DATE]" at bounding box center [185, 173] width 353 height 44
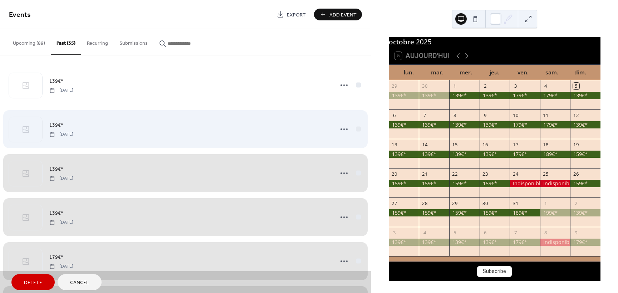
click at [358, 126] on div "139€* [DATE]" at bounding box center [185, 129] width 353 height 44
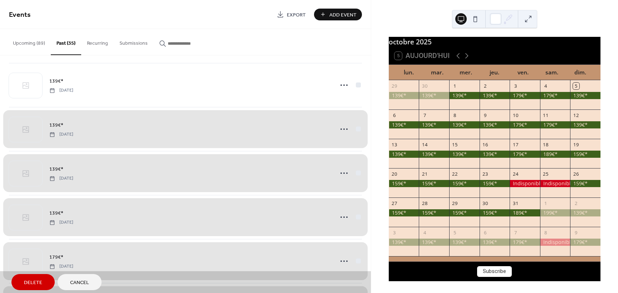
click at [29, 280] on span "Delete" at bounding box center [33, 283] width 18 height 8
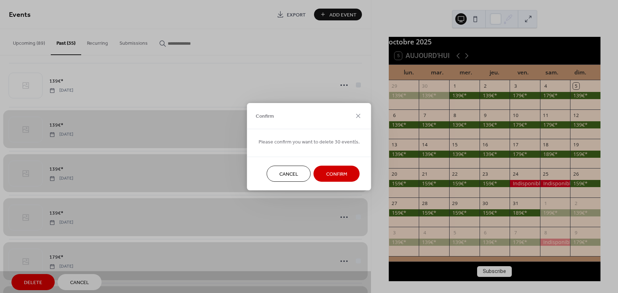
click at [333, 175] on span "Confirm" at bounding box center [336, 174] width 21 height 8
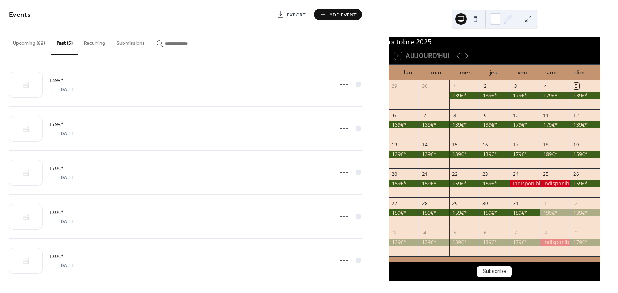
scroll to position [4, 0]
